Goal: Understand process/instructions

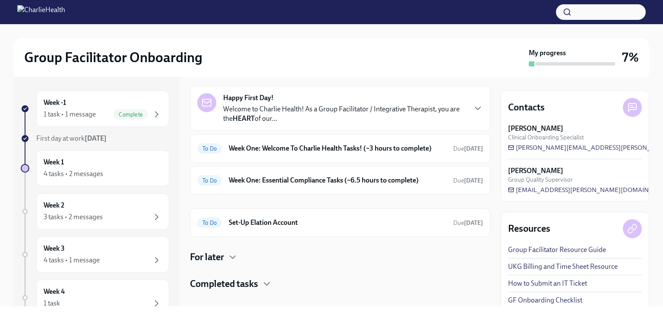
scroll to position [41, 0]
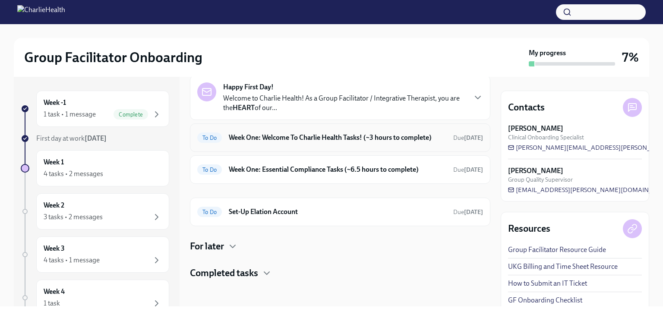
click at [356, 134] on h6 "Week One: Welcome To Charlie Health Tasks! (~3 hours to complete)" at bounding box center [337, 137] width 217 height 9
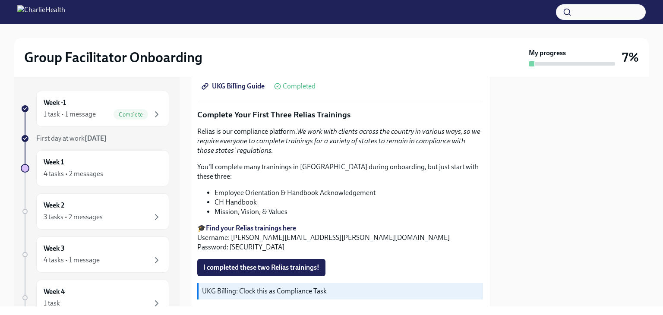
scroll to position [934, 0]
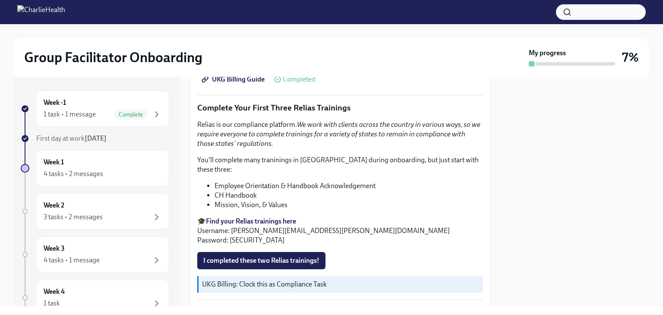
click at [256, 217] on strong "Find your Relias trainings here" at bounding box center [251, 221] width 90 height 8
drag, startPoint x: 347, startPoint y: 218, endPoint x: 231, endPoint y: 218, distance: 116.1
click at [231, 218] on p "🎓 Find your Relias trainings here Username: [PERSON_NAME][EMAIL_ADDRESS][PERSON…" at bounding box center [340, 231] width 286 height 28
copy p "[EMAIL_ADDRESS][PERSON_NAME][DOMAIN_NAME]"
click at [309, 256] on span "I completed these two Relias trainings!" at bounding box center [261, 260] width 116 height 9
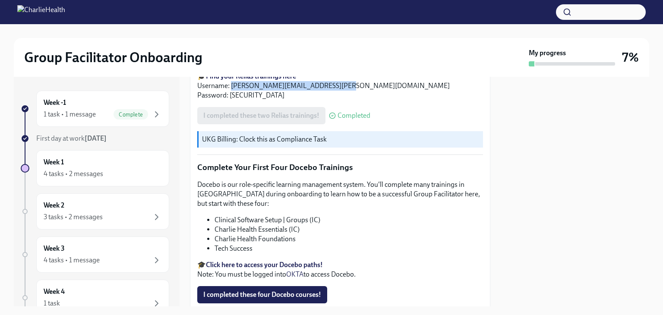
scroll to position [1110, 0]
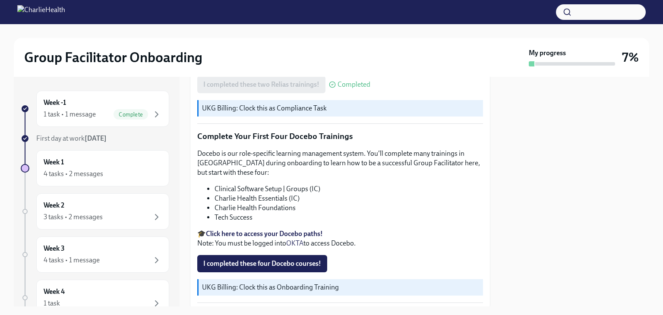
click at [309, 230] on strong "Click here to access your Docebo paths!" at bounding box center [264, 234] width 117 height 8
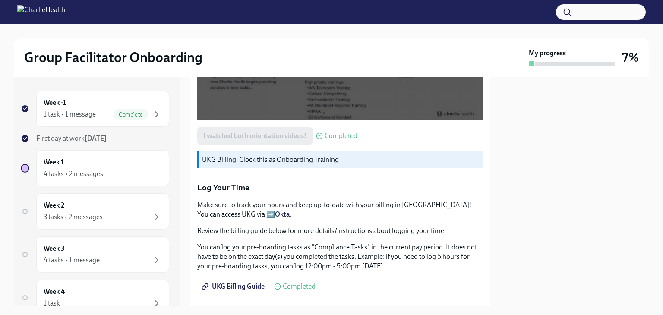
scroll to position [751, 0]
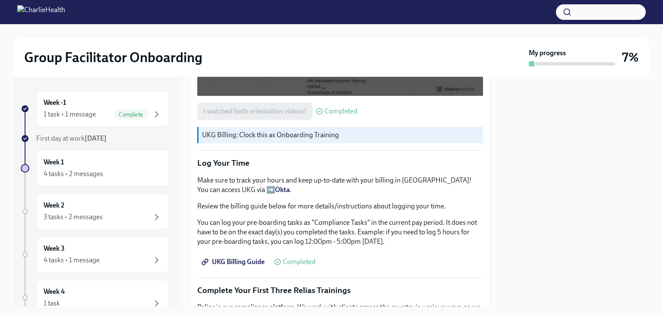
click at [275, 186] on strong "Okta" at bounding box center [282, 190] width 15 height 8
